Goal: Information Seeking & Learning: Learn about a topic

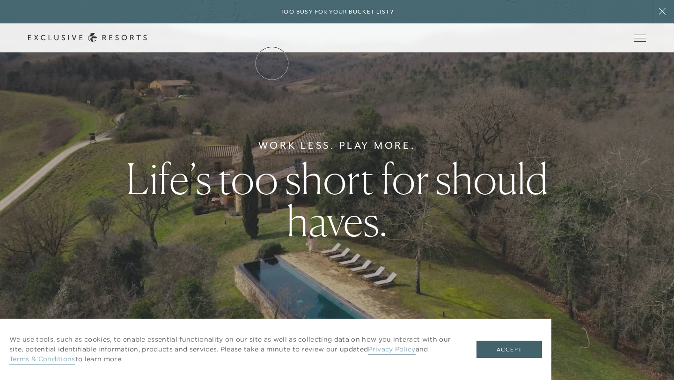
click at [0, 0] on link "The Collection" at bounding box center [0, 0] width 0 height 0
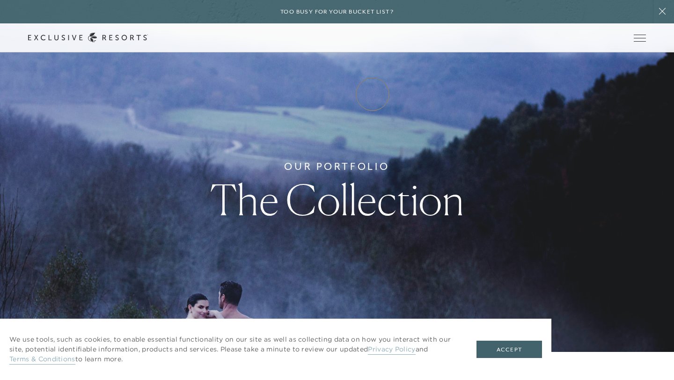
click at [0, 0] on link "Experience Collection" at bounding box center [0, 0] width 0 height 0
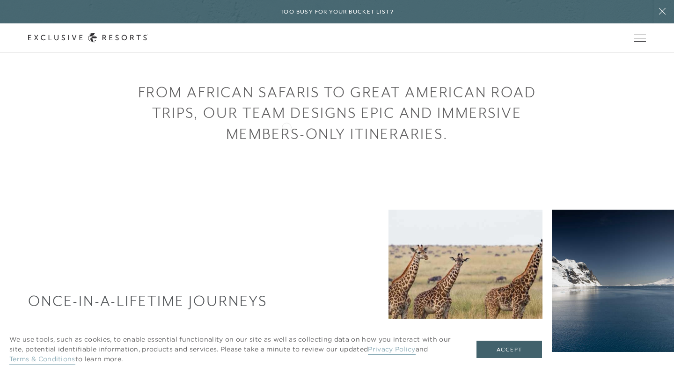
scroll to position [310, 0]
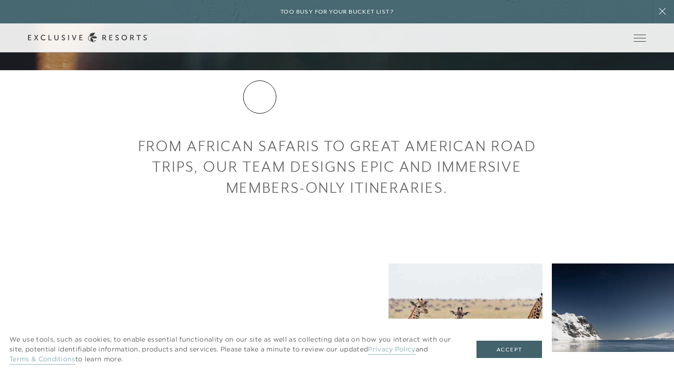
click at [0, 0] on link "Residence Collection" at bounding box center [0, 0] width 0 height 0
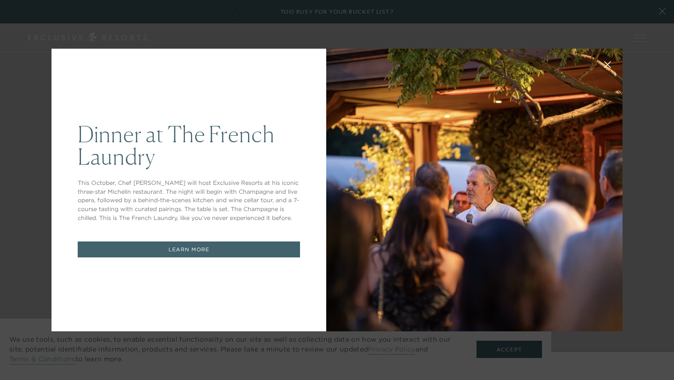
click at [601, 63] on button at bounding box center [607, 63] width 22 height 22
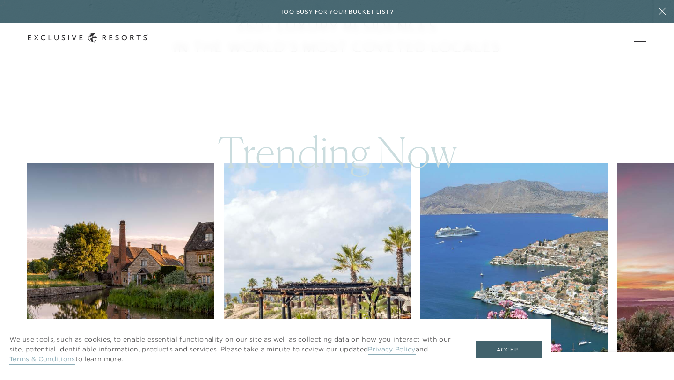
scroll to position [613, 0]
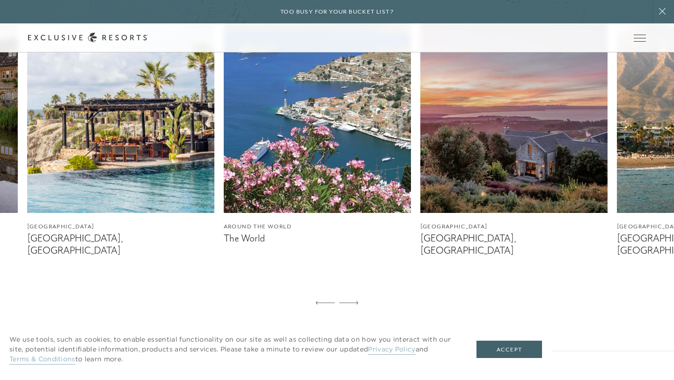
click at [85, 240] on figcaption "[GEOGRAPHIC_DATA], [GEOGRAPHIC_DATA]" at bounding box center [120, 244] width 187 height 23
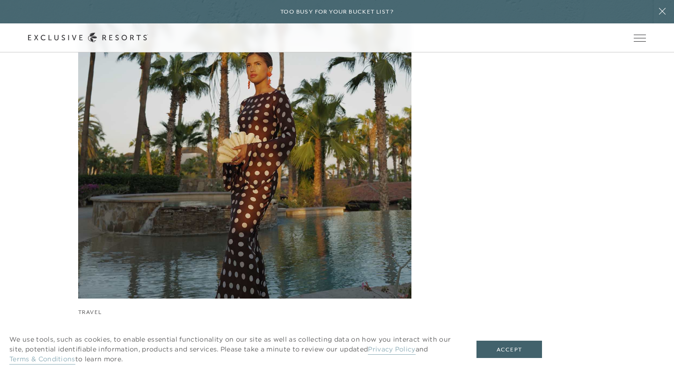
scroll to position [3129, 0]
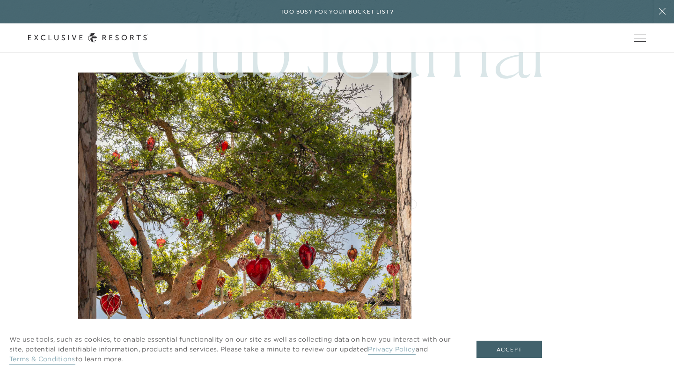
scroll to position [6102, 0]
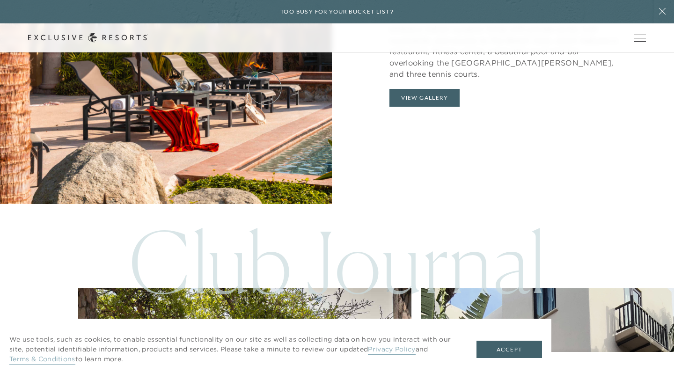
click at [0, 0] on link "Residence Collection" at bounding box center [0, 0] width 0 height 0
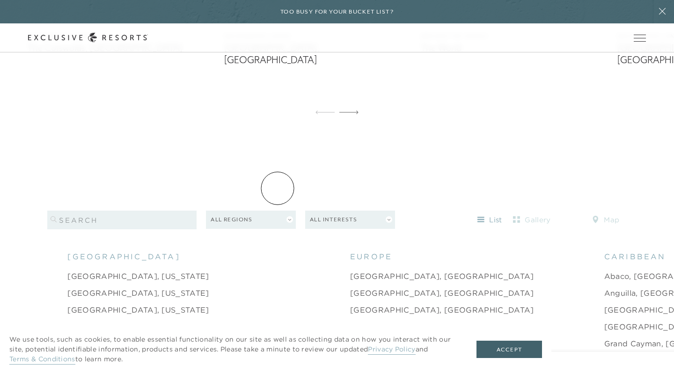
scroll to position [801, 0]
click at [265, 212] on button "All Regions" at bounding box center [251, 221] width 90 height 18
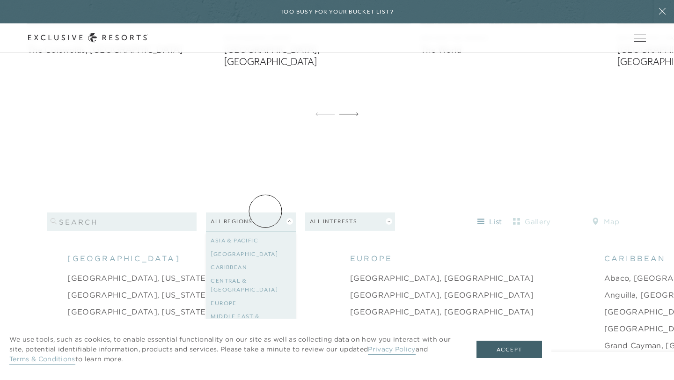
click at [265, 212] on button "All Regions" at bounding box center [251, 221] width 90 height 18
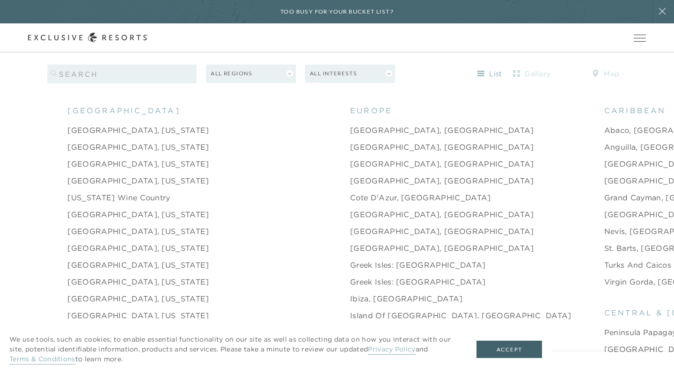
scroll to position [944, 0]
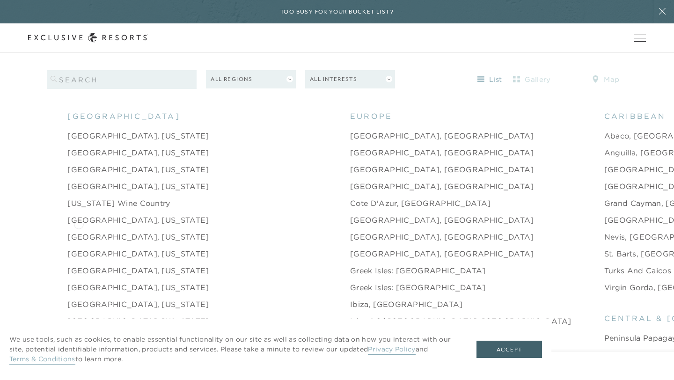
click at [79, 231] on link "[GEOGRAPHIC_DATA], [US_STATE]" at bounding box center [137, 236] width 141 height 11
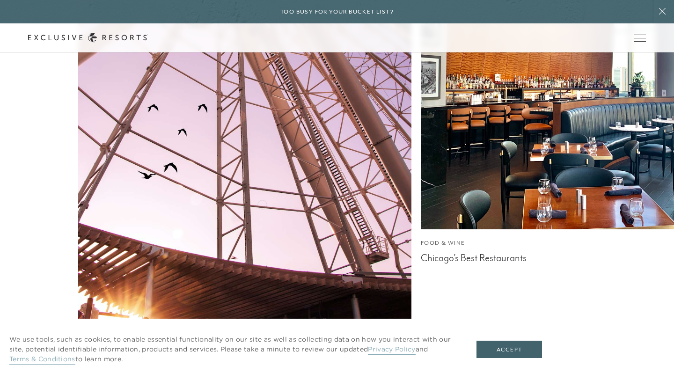
scroll to position [3273, 0]
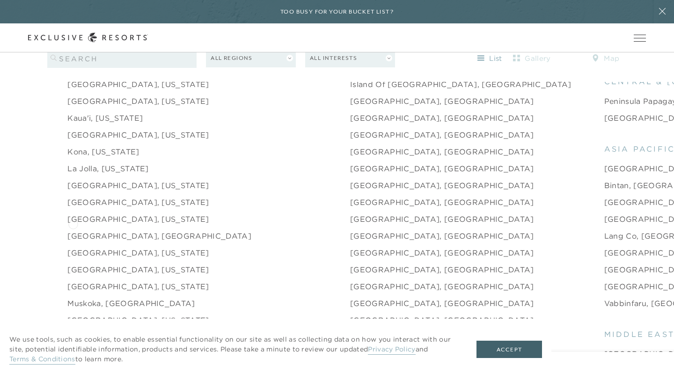
scroll to position [1205, 0]
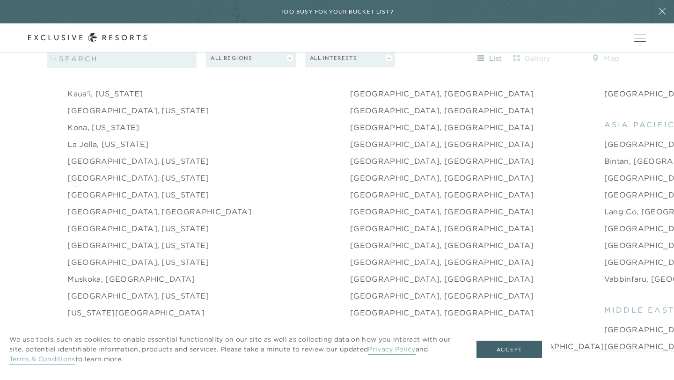
click at [76, 189] on link "[GEOGRAPHIC_DATA], [US_STATE]" at bounding box center [137, 194] width 141 height 11
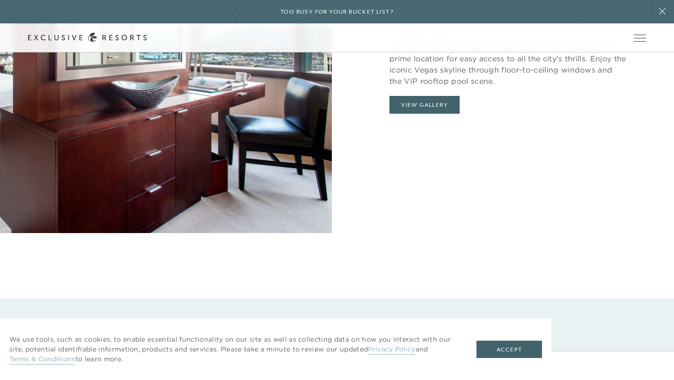
scroll to position [909, 0]
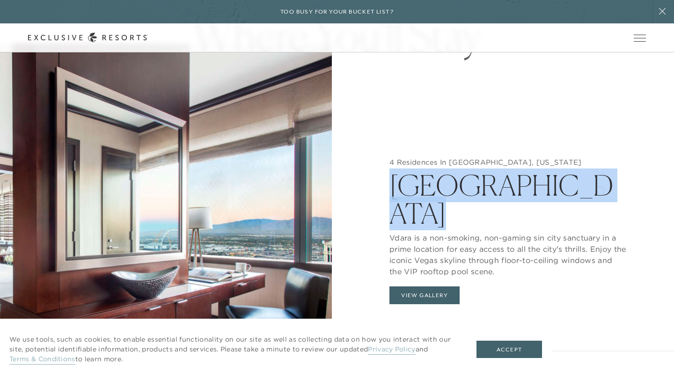
drag, startPoint x: 389, startPoint y: 189, endPoint x: 599, endPoint y: 189, distance: 210.1
click at [599, 190] on h2 "[GEOGRAPHIC_DATA]" at bounding box center [507, 197] width 237 height 61
copy h2 "[GEOGRAPHIC_DATA]"
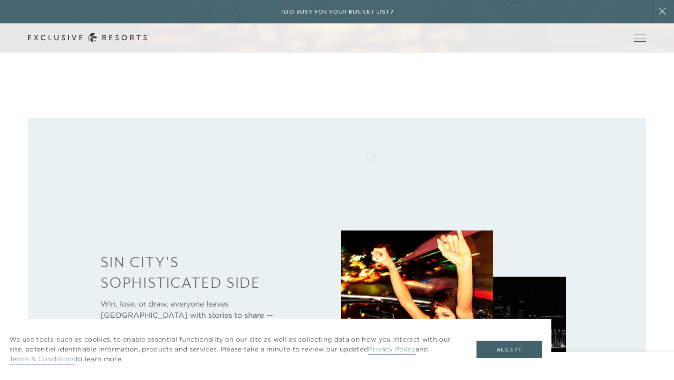
scroll to position [0, 0]
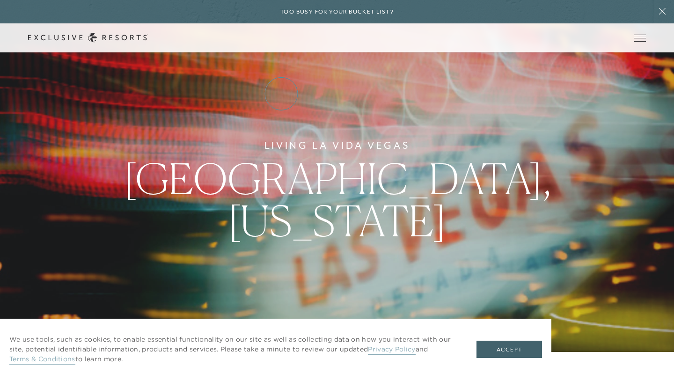
click at [0, 0] on link "Residence Collection" at bounding box center [0, 0] width 0 height 0
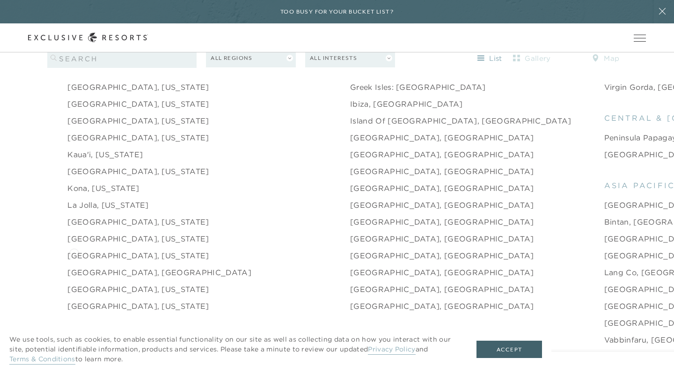
scroll to position [1247, 0]
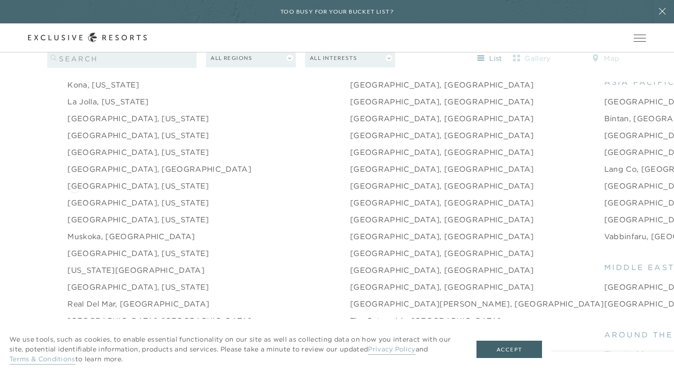
click at [74, 197] on link "[GEOGRAPHIC_DATA], [US_STATE]" at bounding box center [137, 202] width 141 height 11
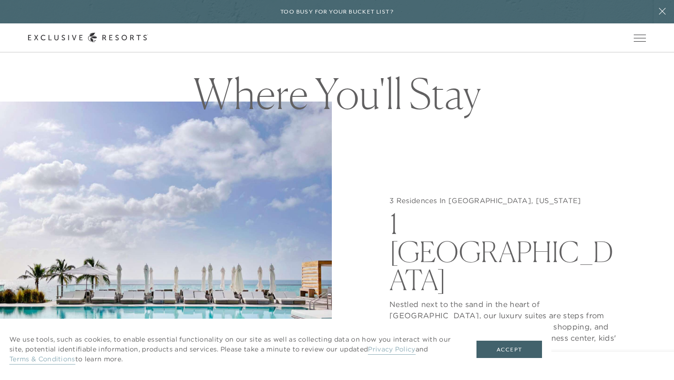
scroll to position [976, 0]
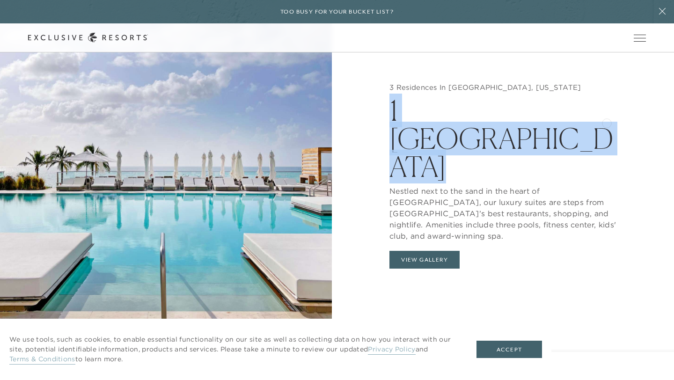
drag, startPoint x: 386, startPoint y: 116, endPoint x: 600, endPoint y: 122, distance: 213.9
click at [605, 122] on div "3 Residences In [GEOGRAPHIC_DATA], [US_STATE] 1 Hotel [GEOGRAPHIC_DATA] Nestled…" at bounding box center [508, 178] width 332 height 380
copy h2 "1 [GEOGRAPHIC_DATA]"
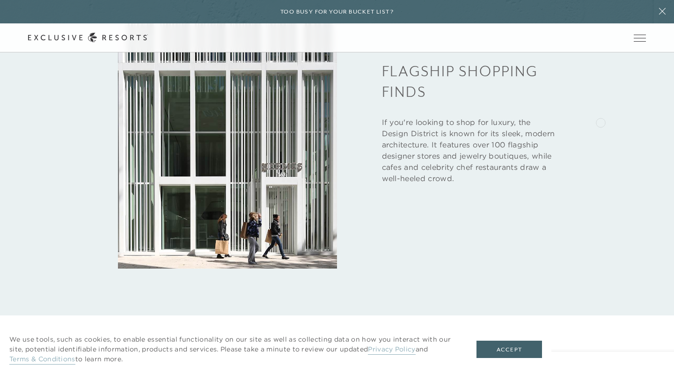
scroll to position [1758, 0]
